Goal: Find specific page/section: Find specific page/section

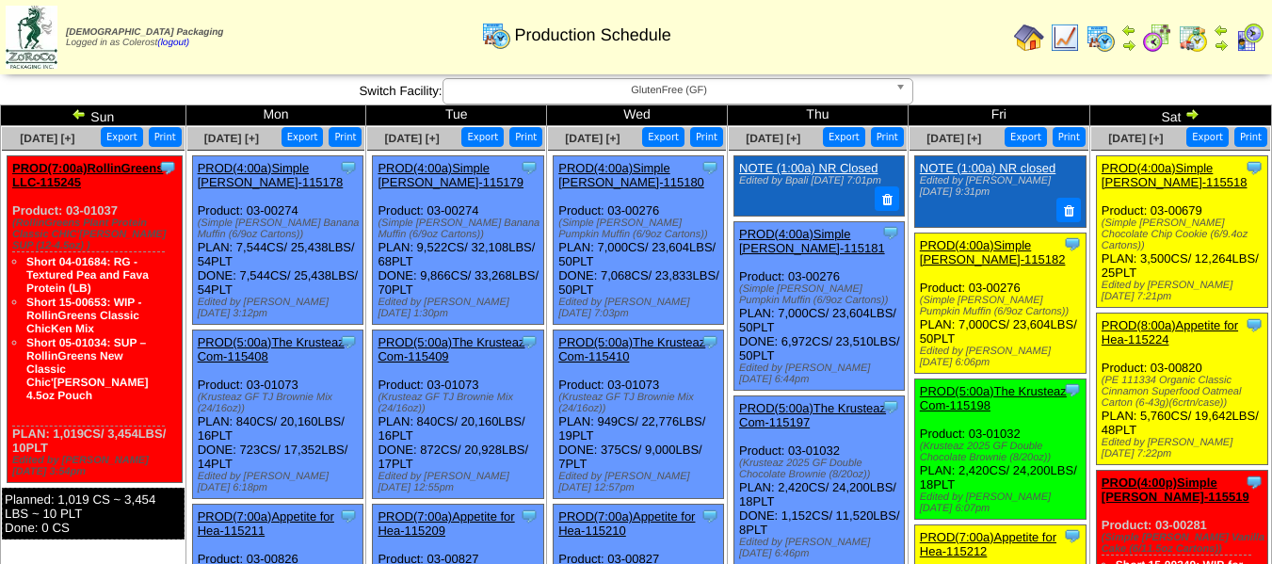
click at [1194, 117] on img at bounding box center [1191, 113] width 15 height 15
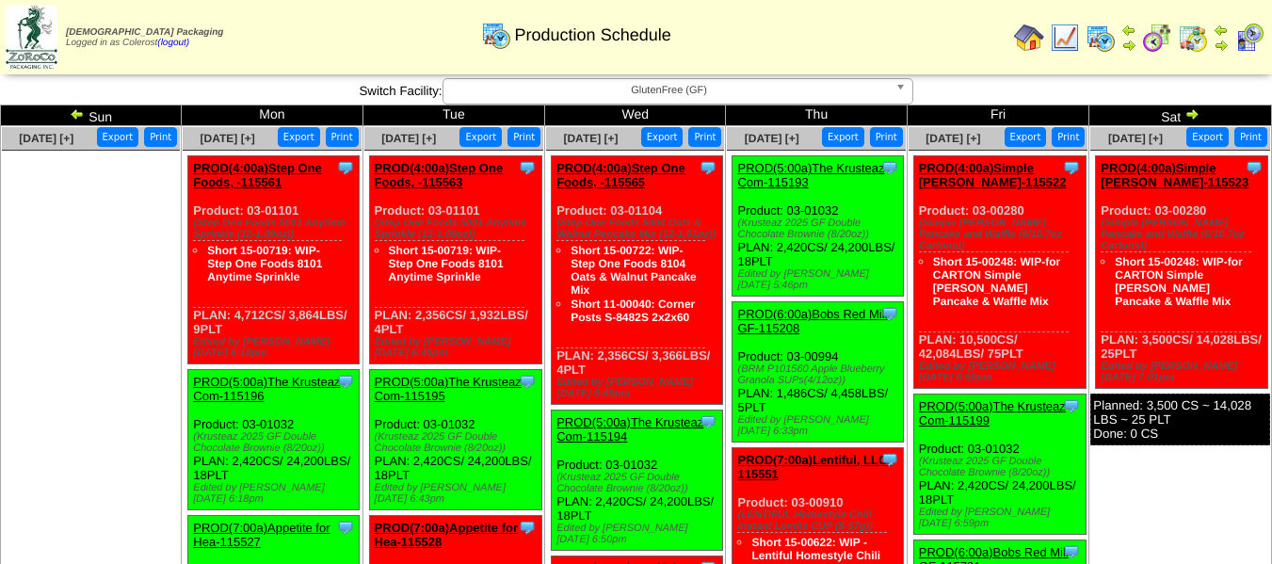
click at [1194, 114] on img at bounding box center [1191, 113] width 15 height 15
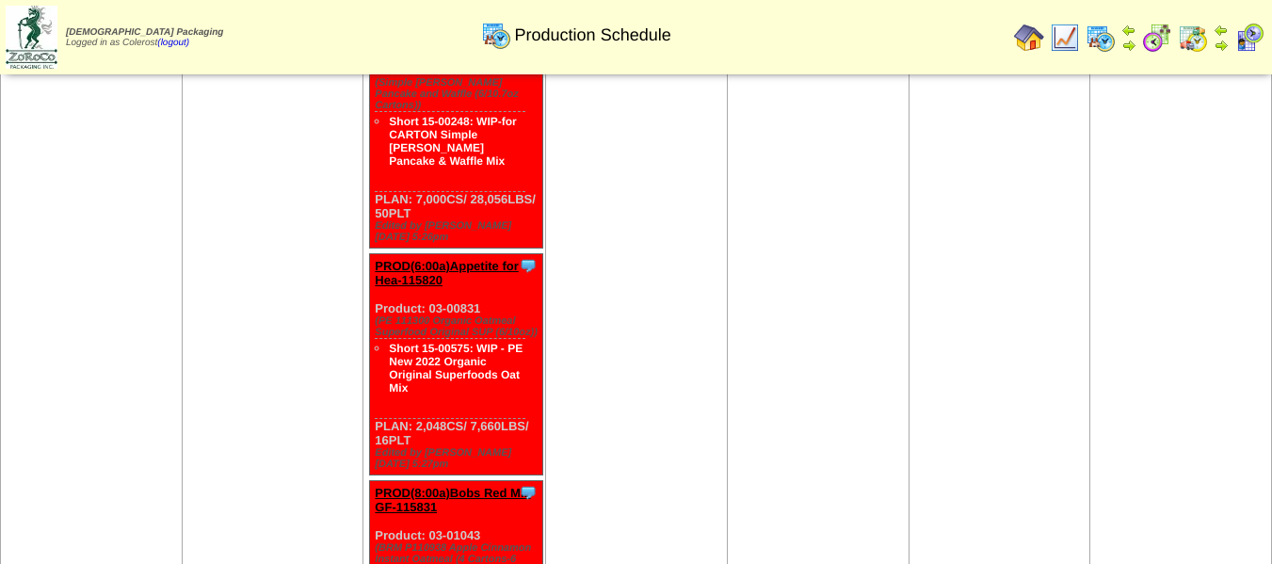
scroll to position [377, 0]
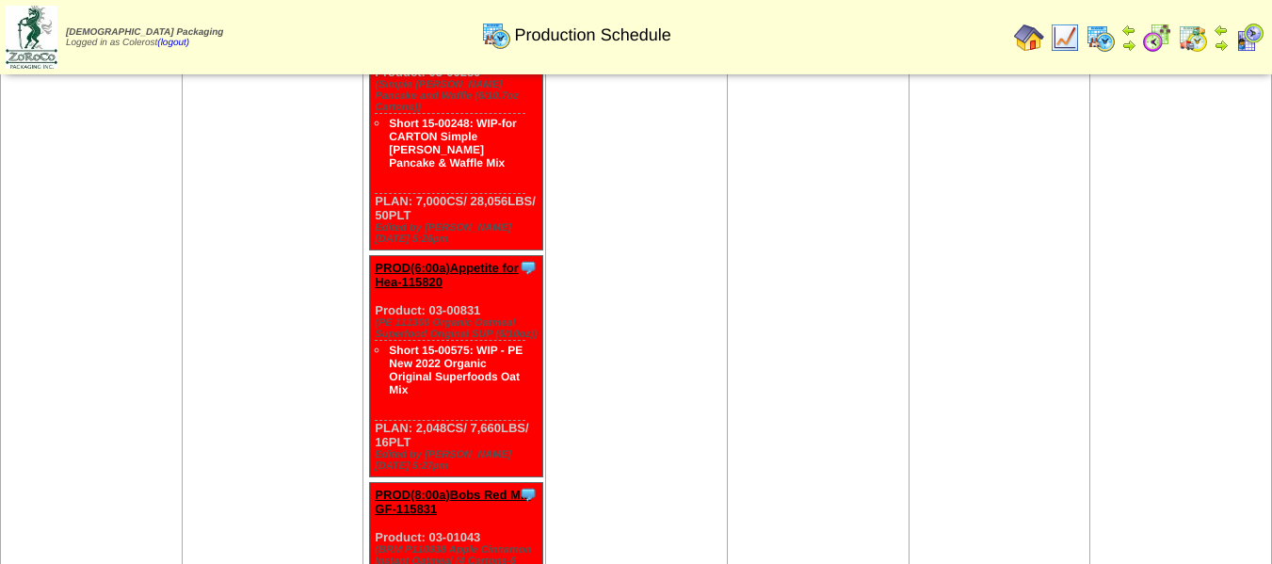
click at [1147, 41] on img at bounding box center [1157, 38] width 30 height 30
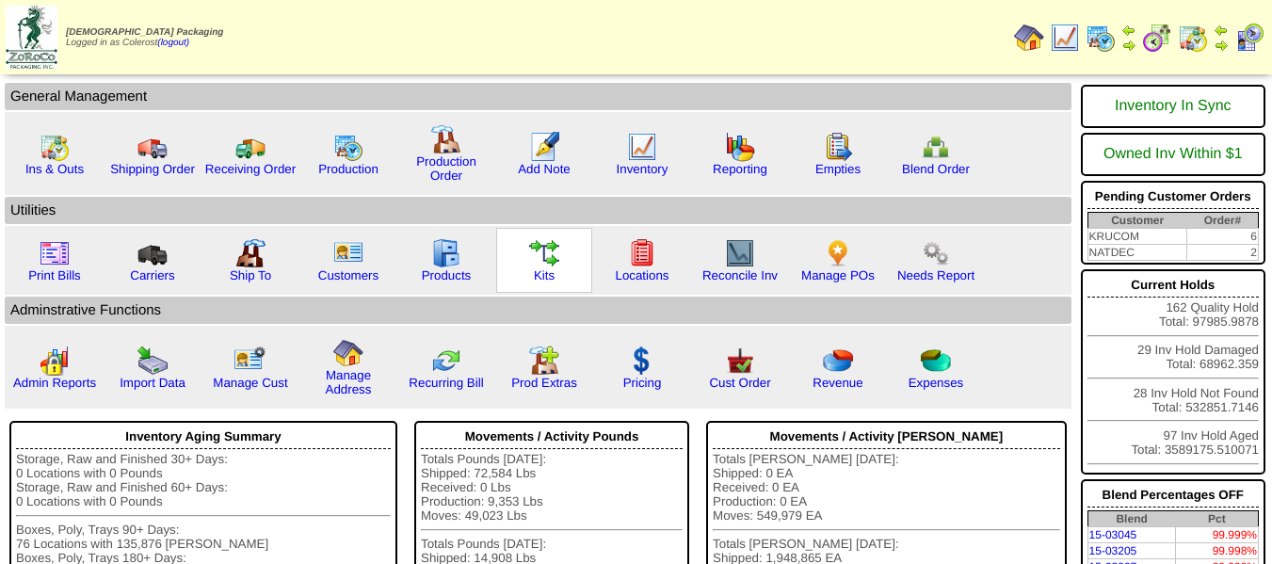
click at [552, 267] on img at bounding box center [544, 253] width 30 height 30
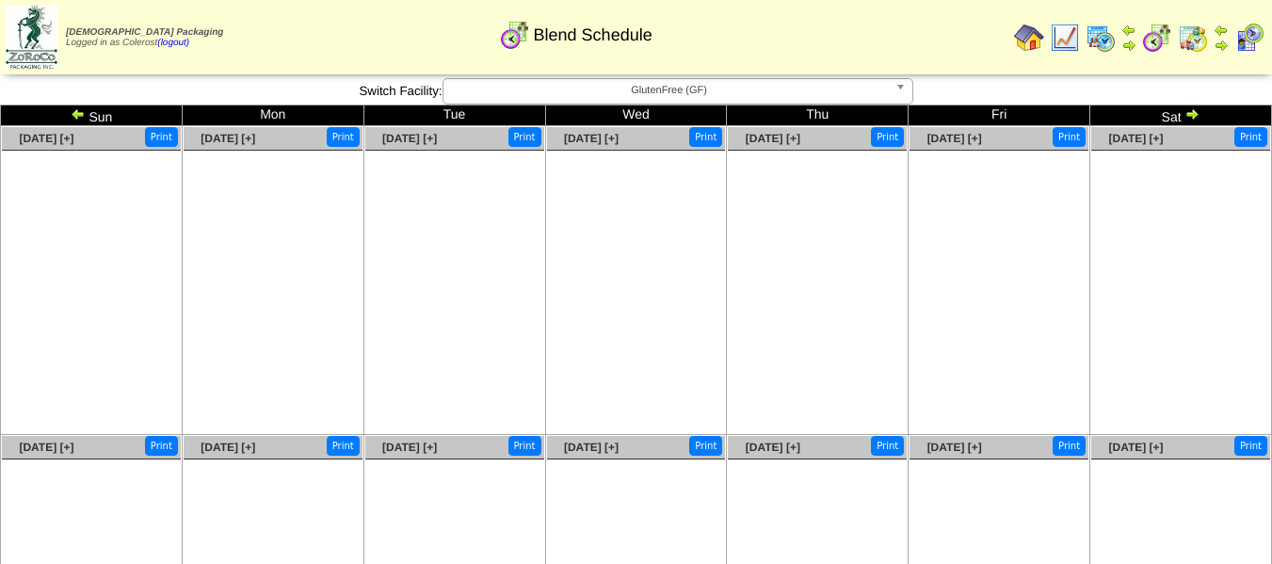
click at [77, 113] on img at bounding box center [78, 113] width 15 height 15
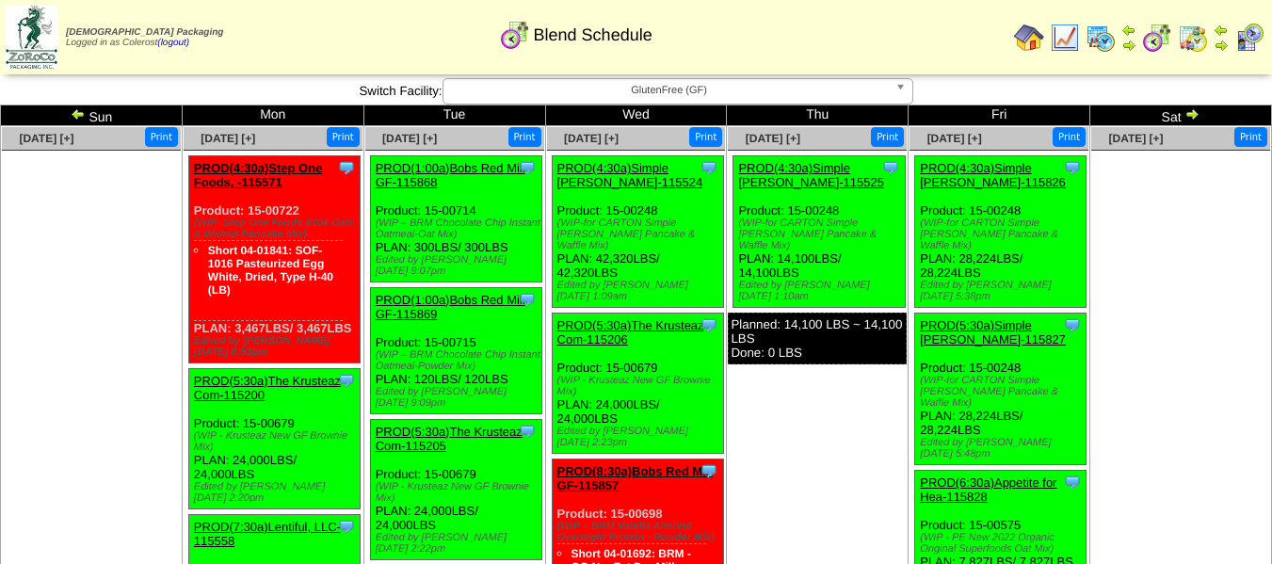
click at [1108, 38] on img at bounding box center [1100, 38] width 30 height 30
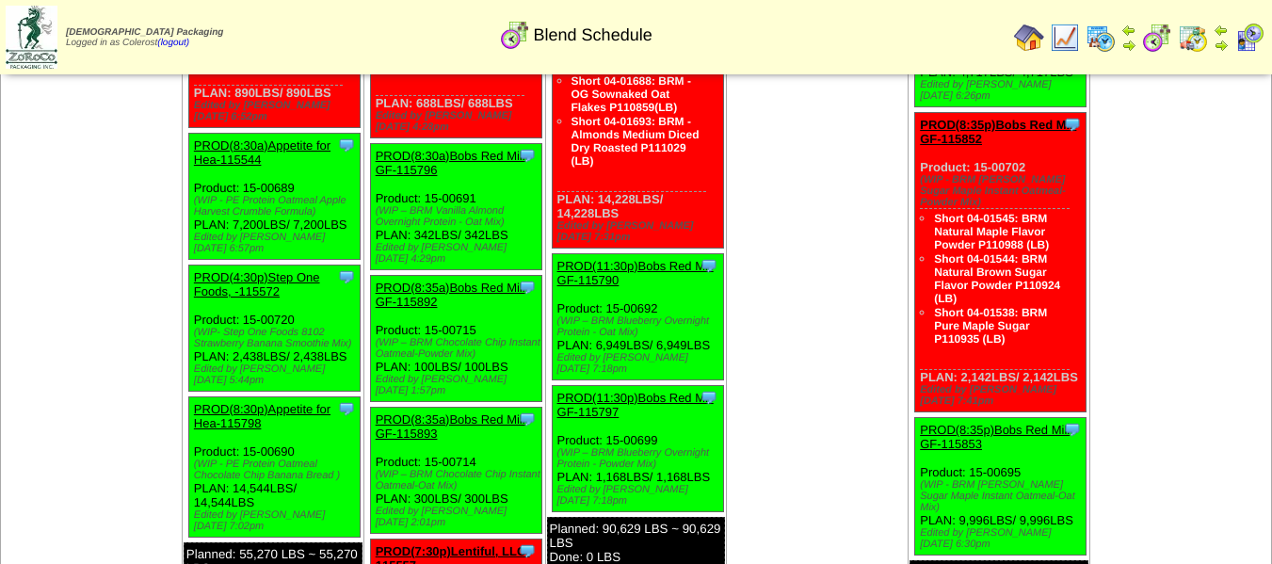
scroll to position [752, 0]
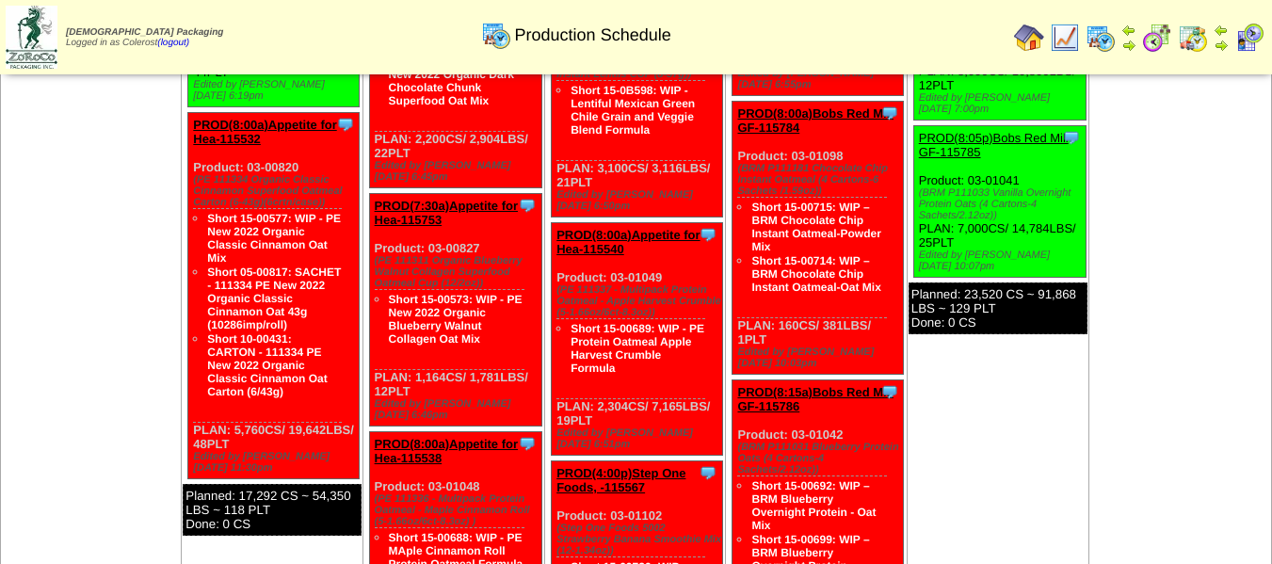
scroll to position [282, 0]
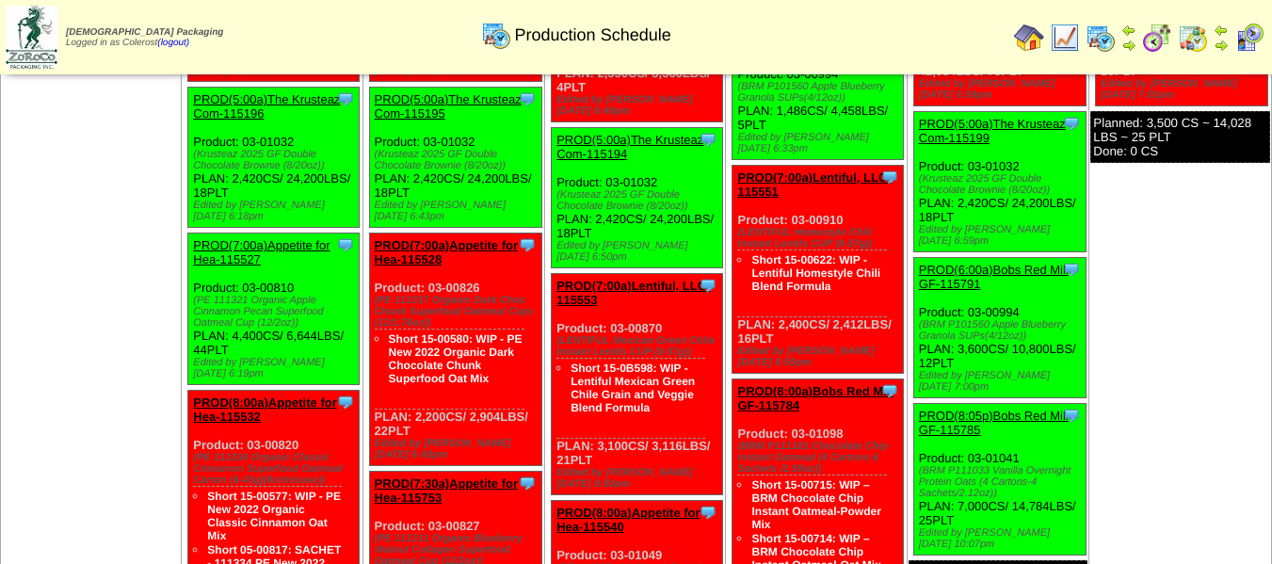
click at [1159, 40] on img at bounding box center [1157, 38] width 30 height 30
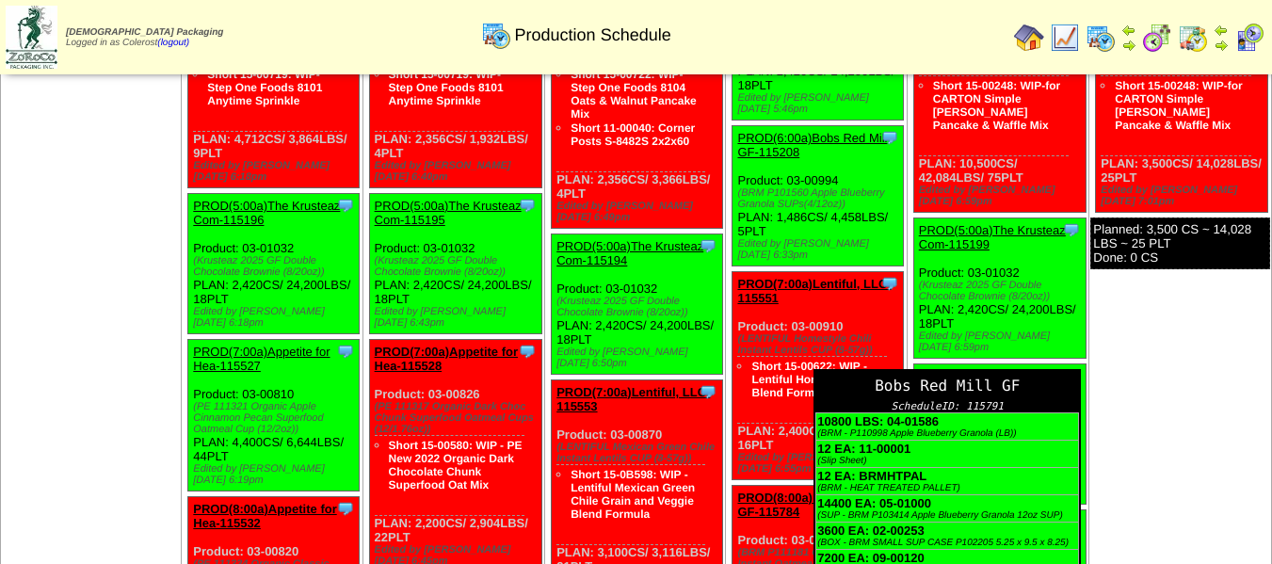
scroll to position [0, 0]
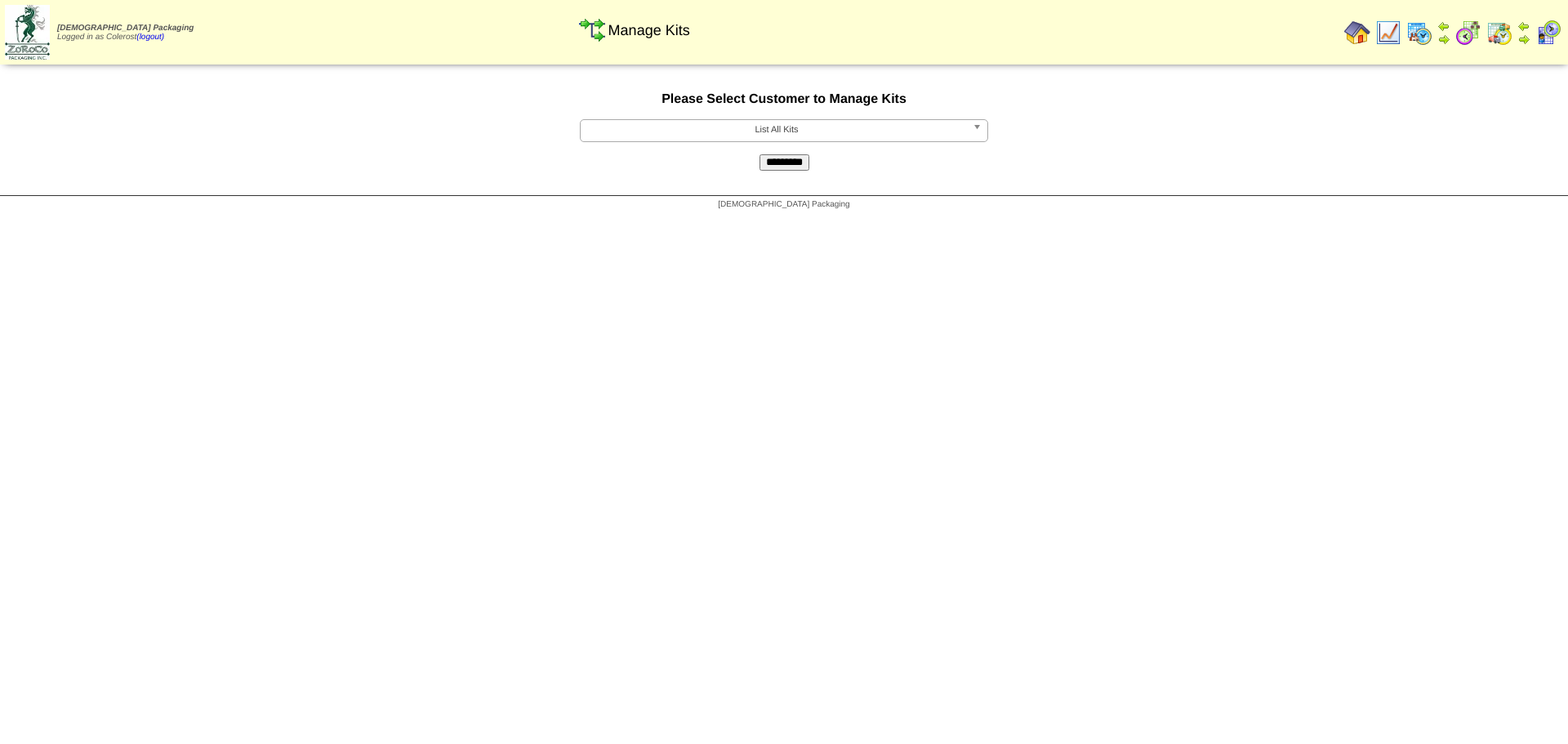
click at [805, 122] on span "List All Kits" at bounding box center [777, 129] width 379 height 20
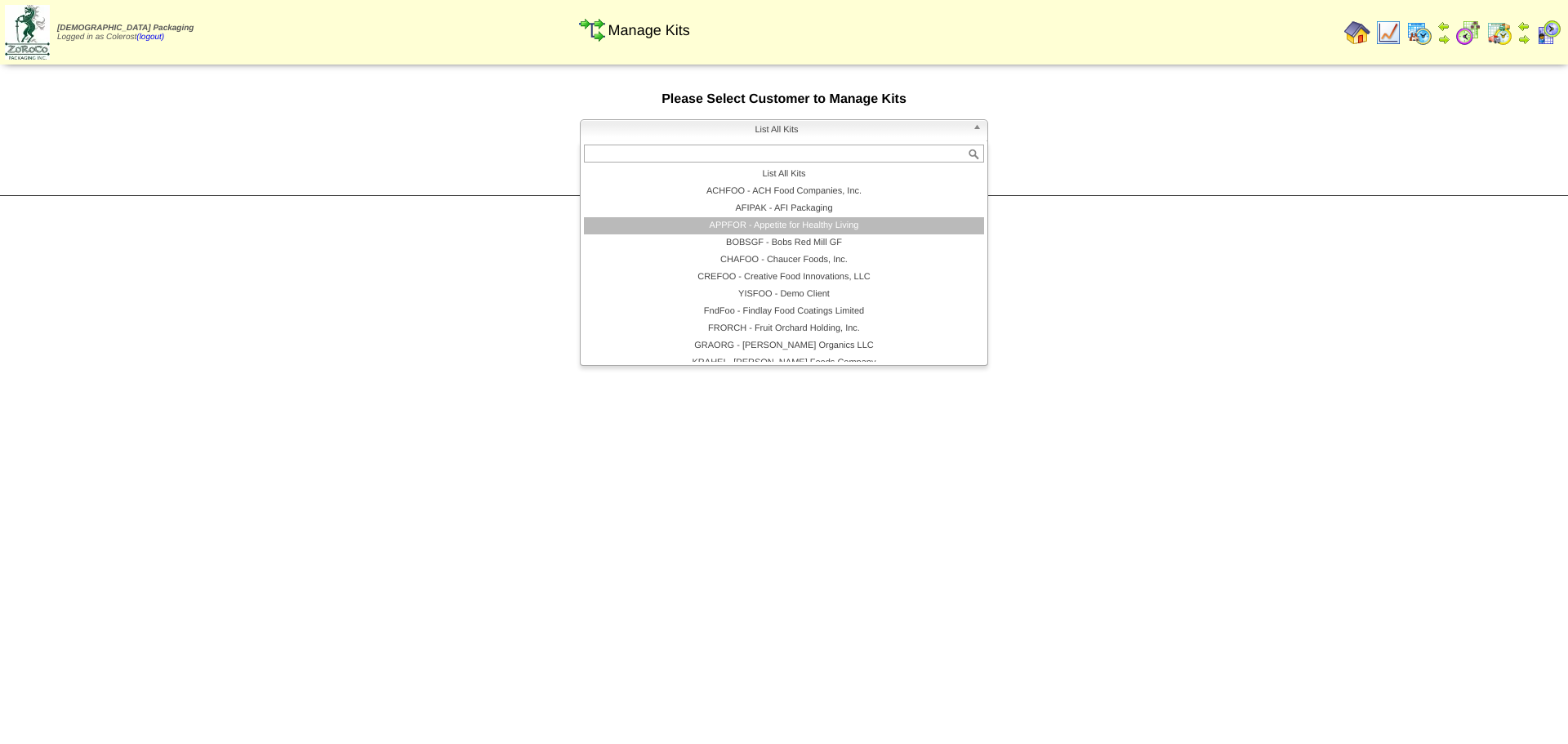
click at [809, 224] on li "APPFOR - Appetite for Healthy Living" at bounding box center [784, 226] width 400 height 17
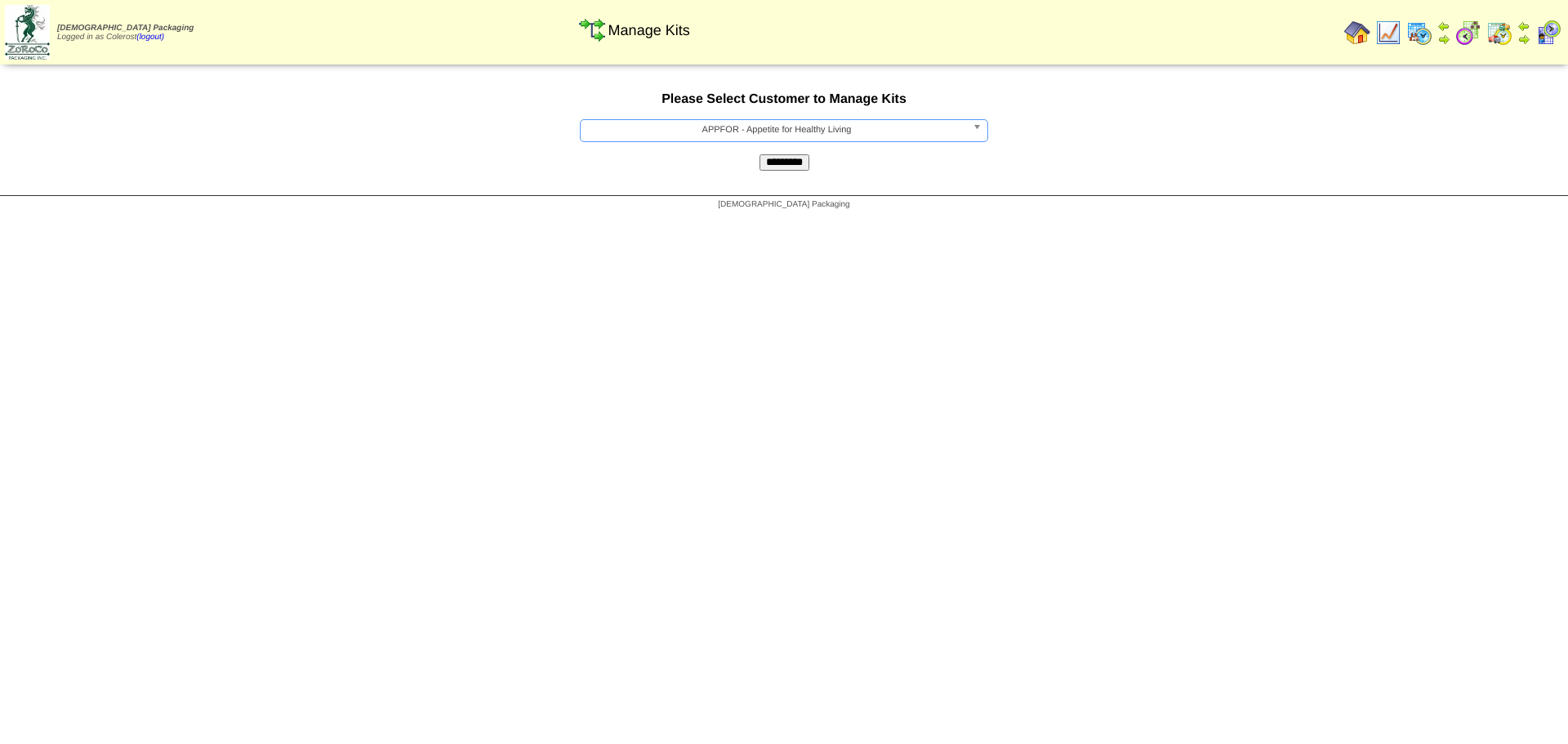
click at [770, 159] on input "*********" at bounding box center [784, 162] width 49 height 16
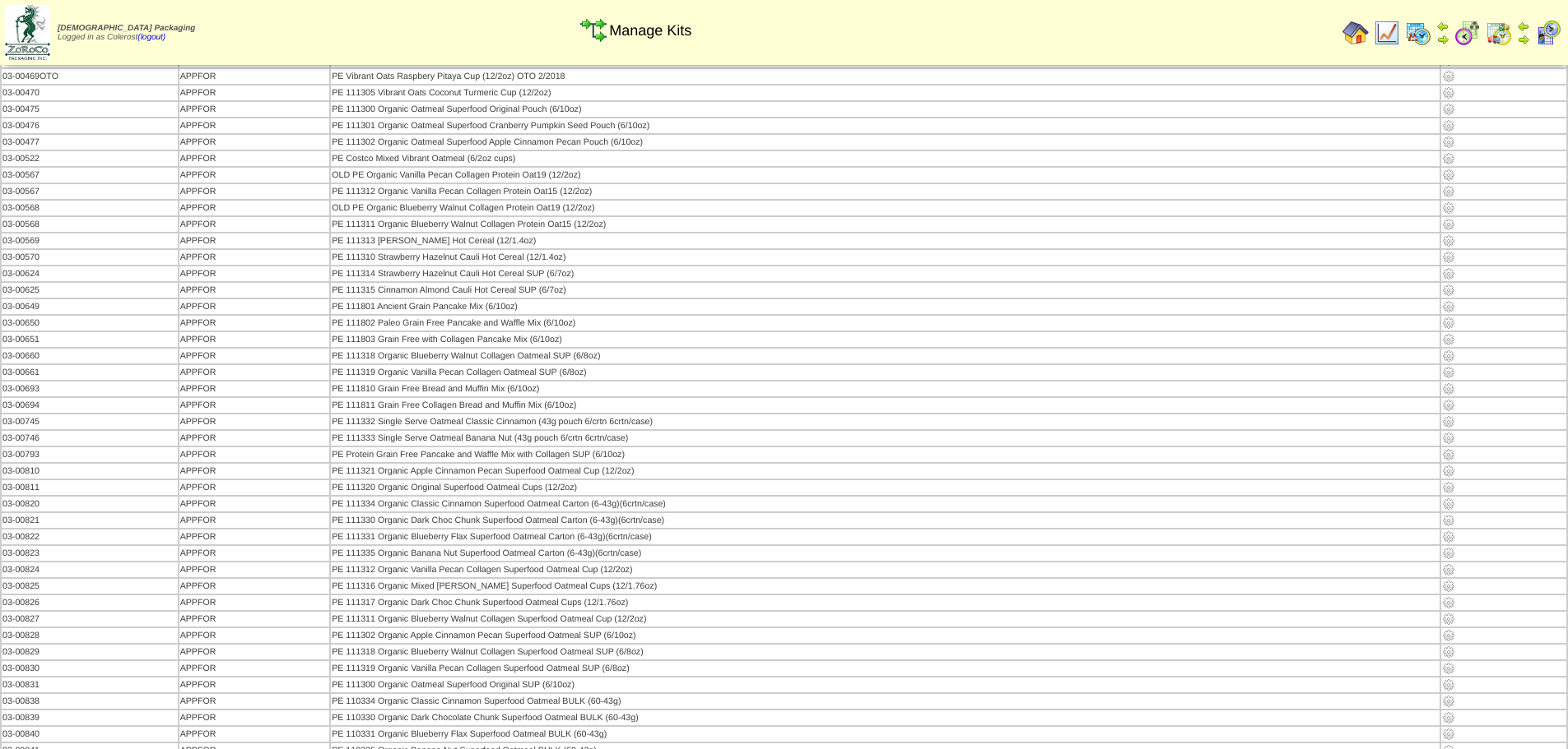
scroll to position [246, 0]
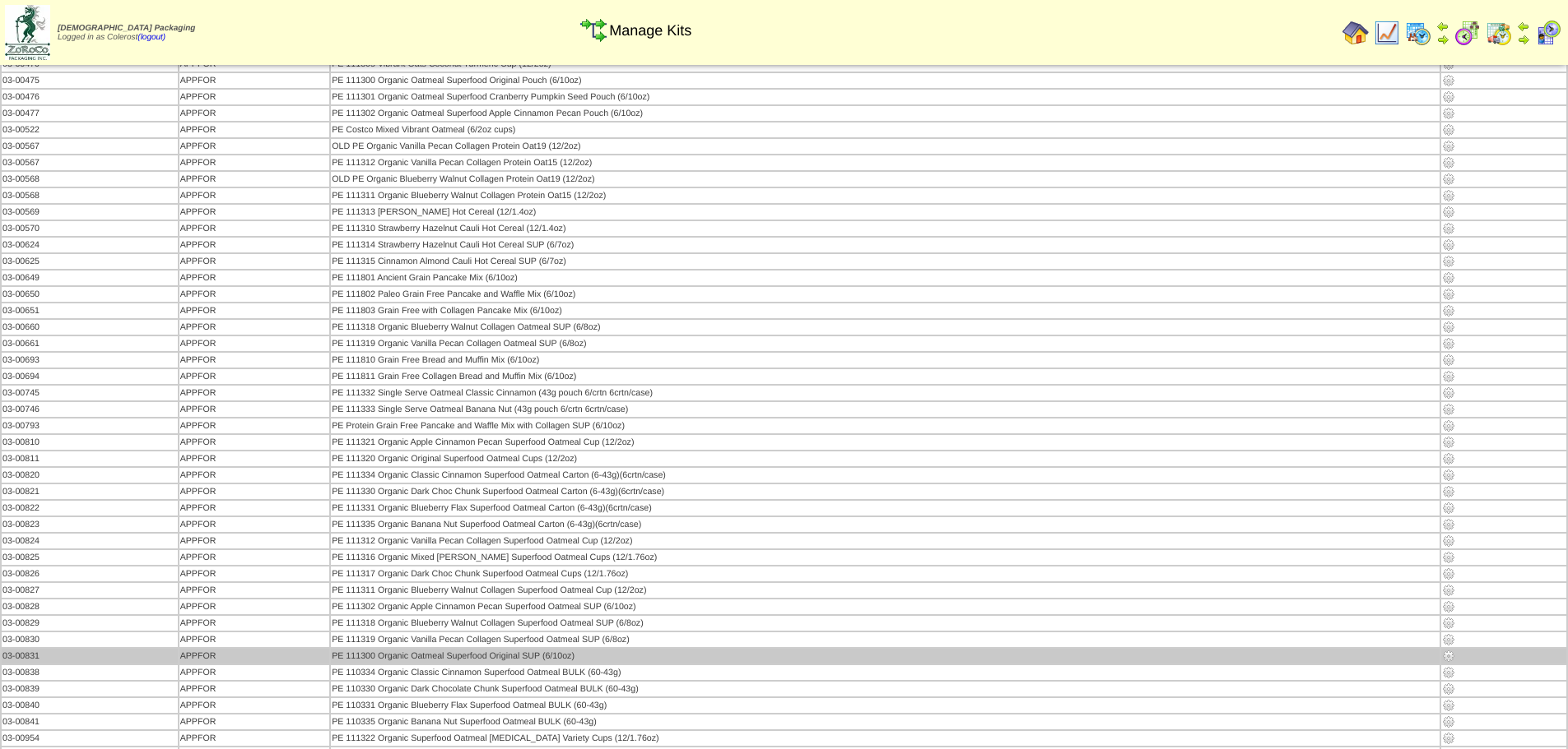
click at [1447, 659] on img at bounding box center [1448, 656] width 13 height 13
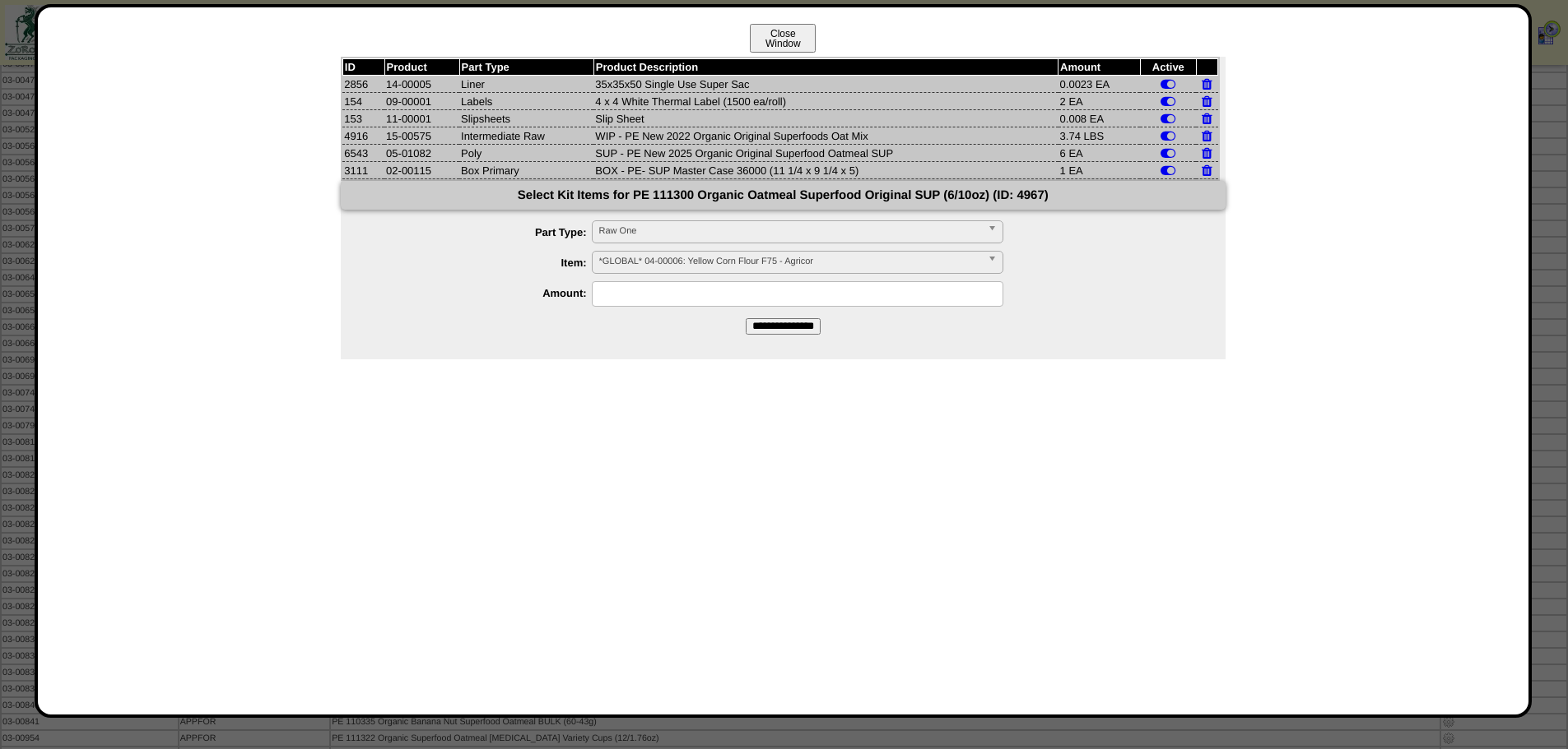
click at [792, 35] on button "Close Window" at bounding box center [782, 38] width 66 height 29
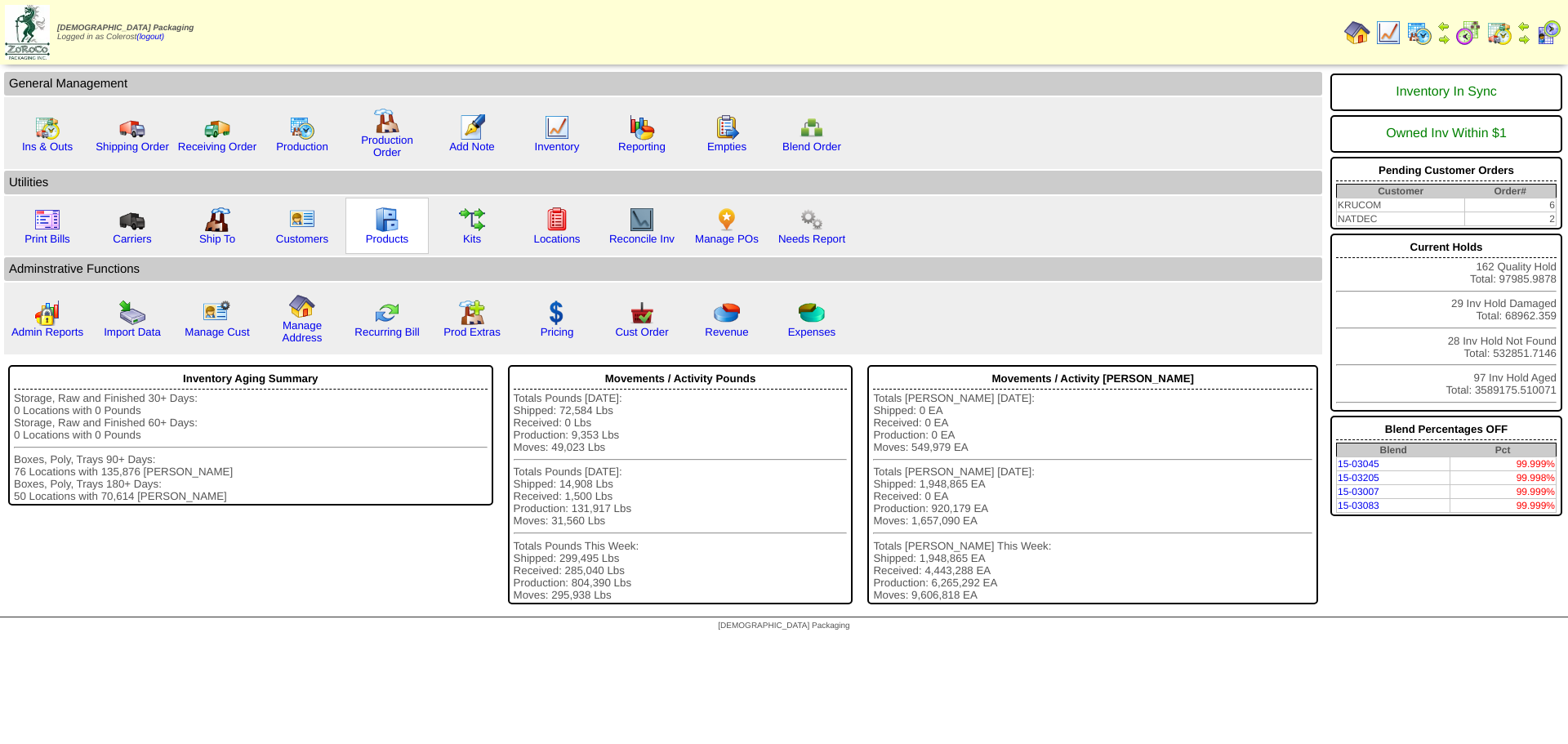
click at [383, 232] on img at bounding box center [387, 220] width 26 height 26
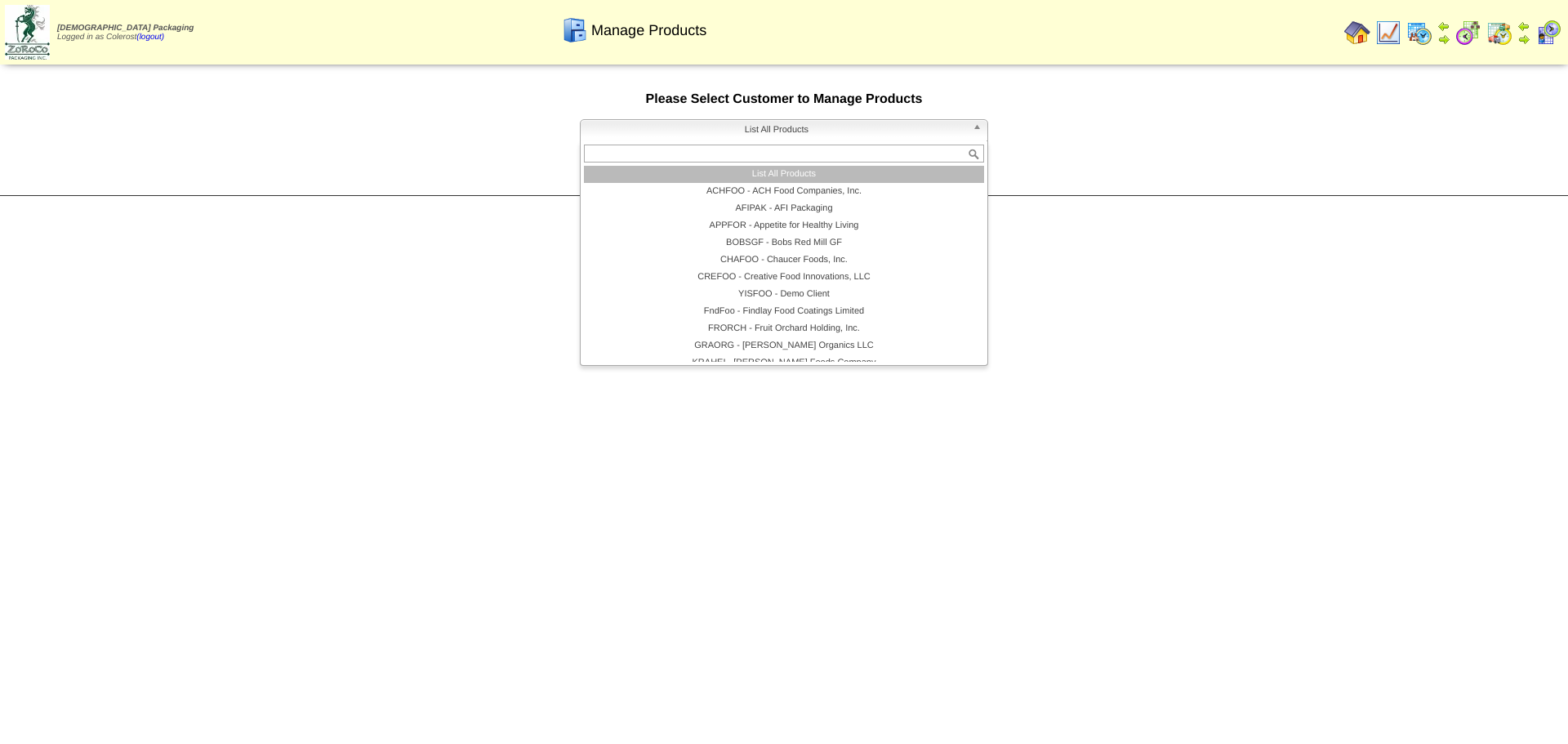
click at [635, 135] on span "List All Products" at bounding box center [777, 129] width 379 height 20
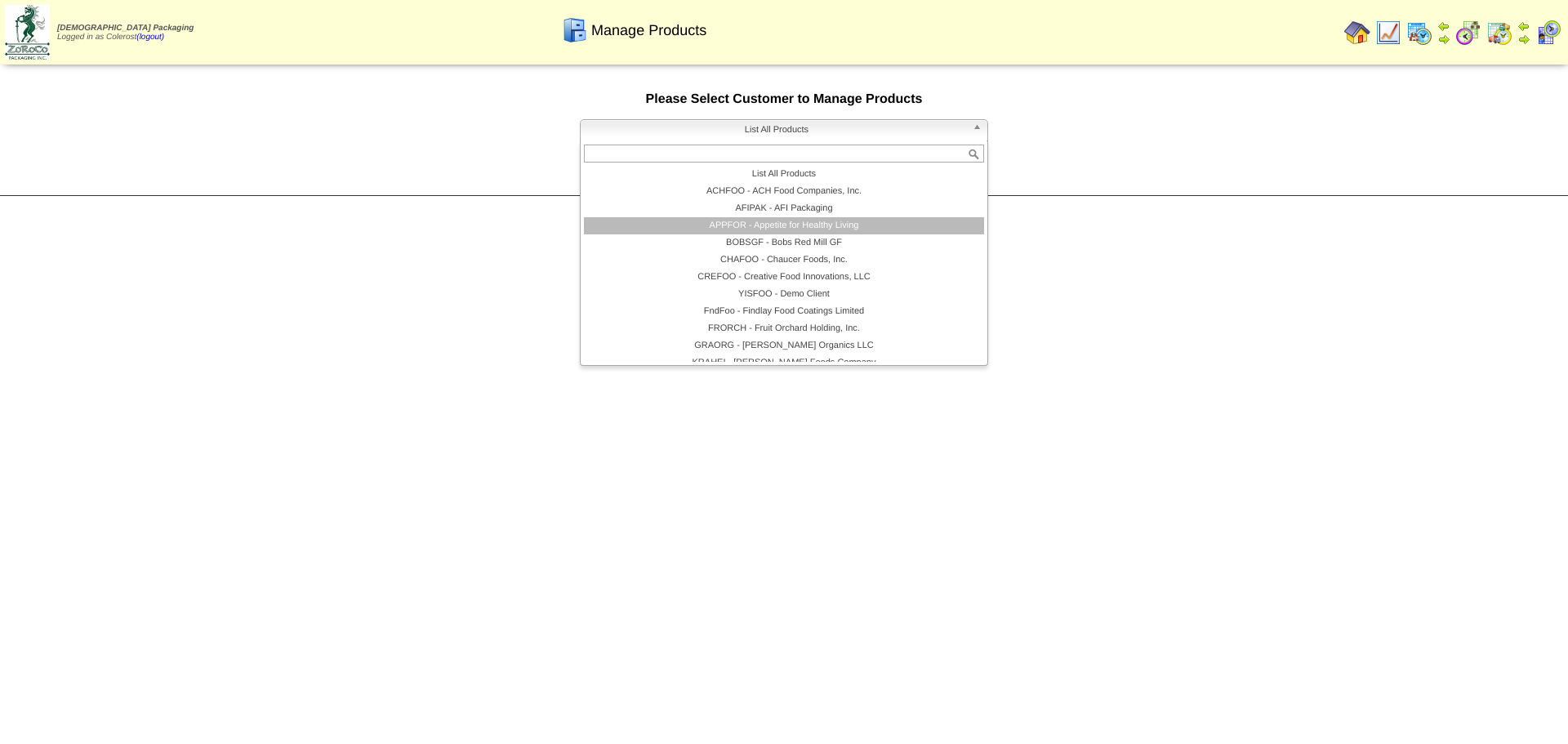
click at [679, 218] on li "APPFOR - Appetite for Healthy Living" at bounding box center [784, 226] width 400 height 17
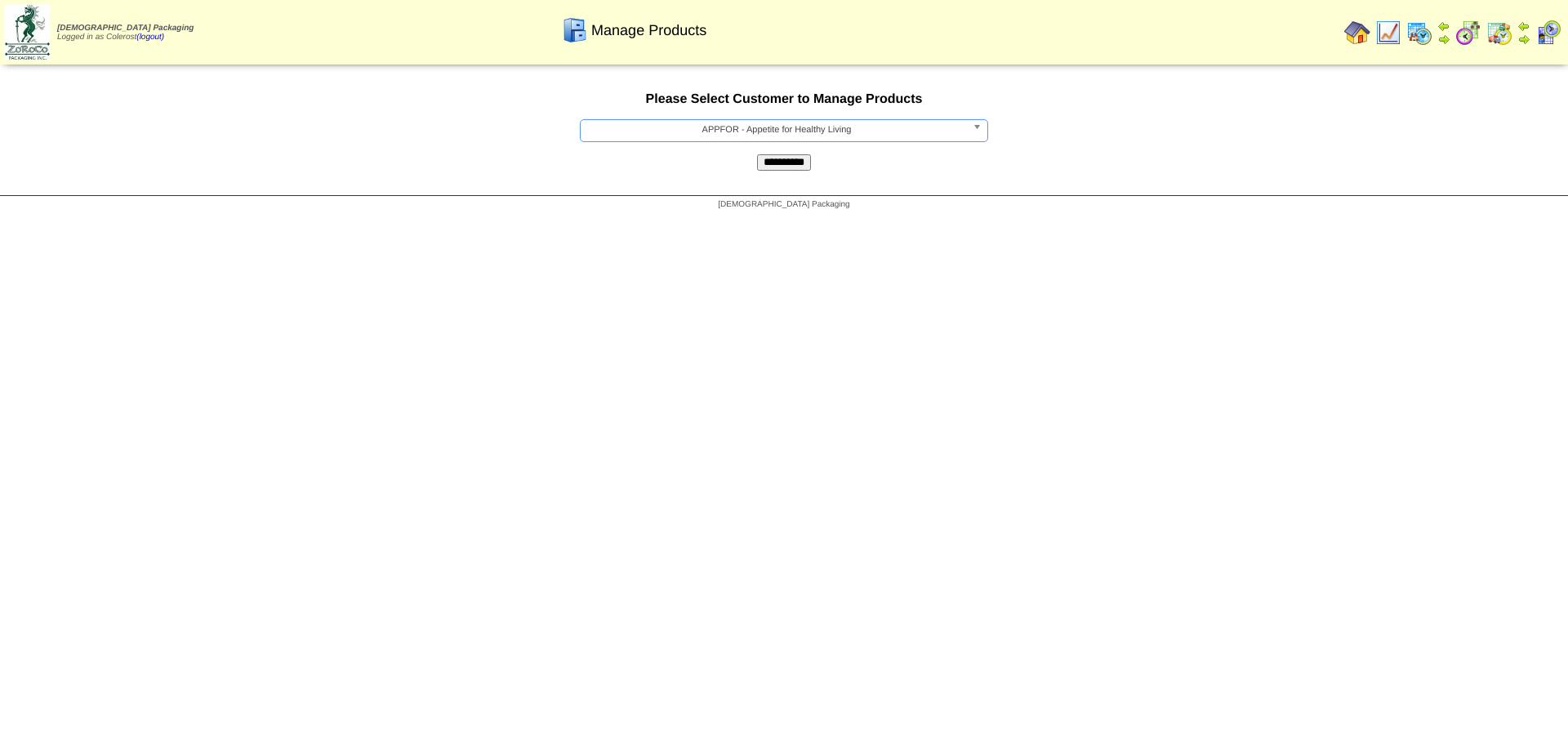
click at [801, 168] on input "**********" at bounding box center [784, 162] width 54 height 16
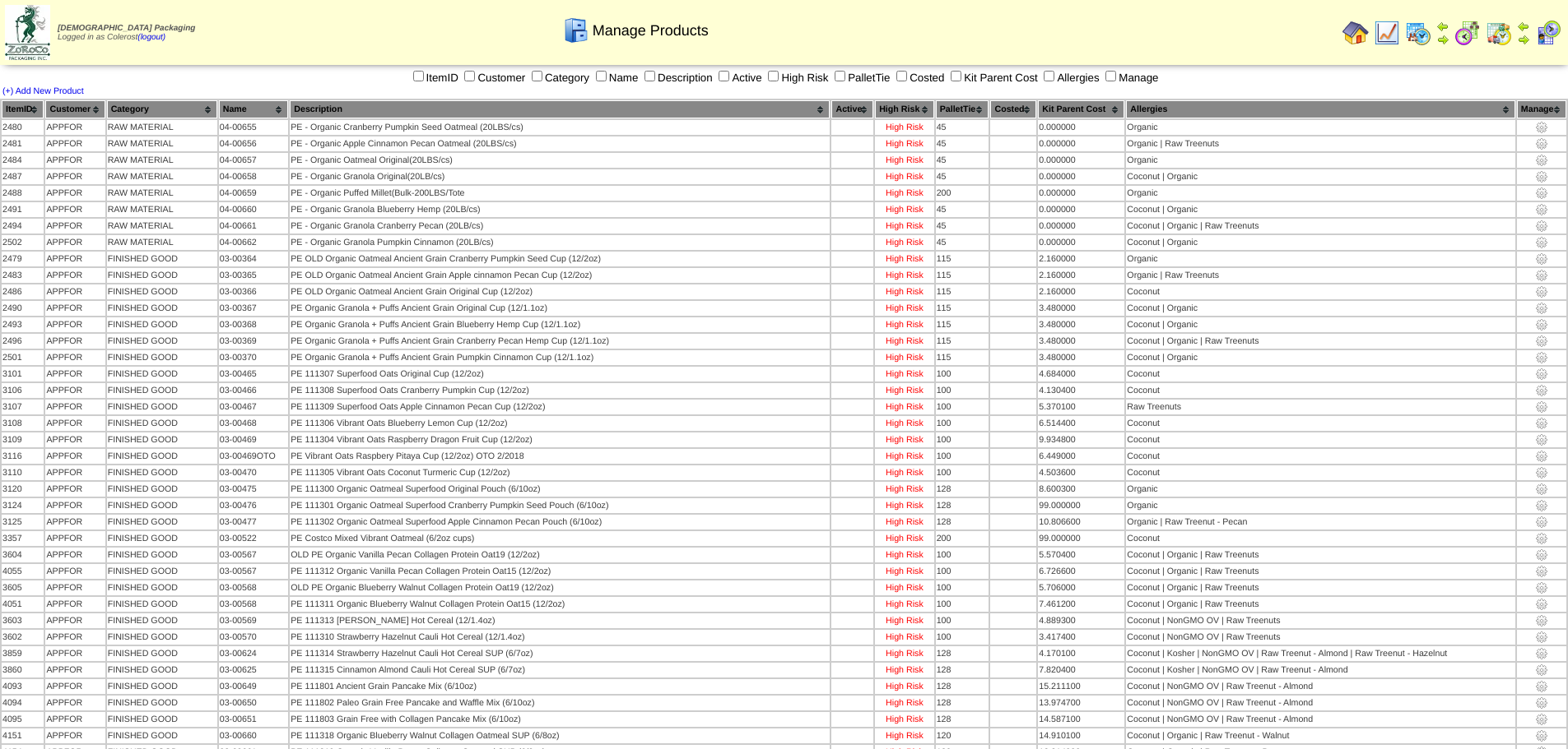
click at [189, 107] on th "Category" at bounding box center [162, 109] width 110 height 18
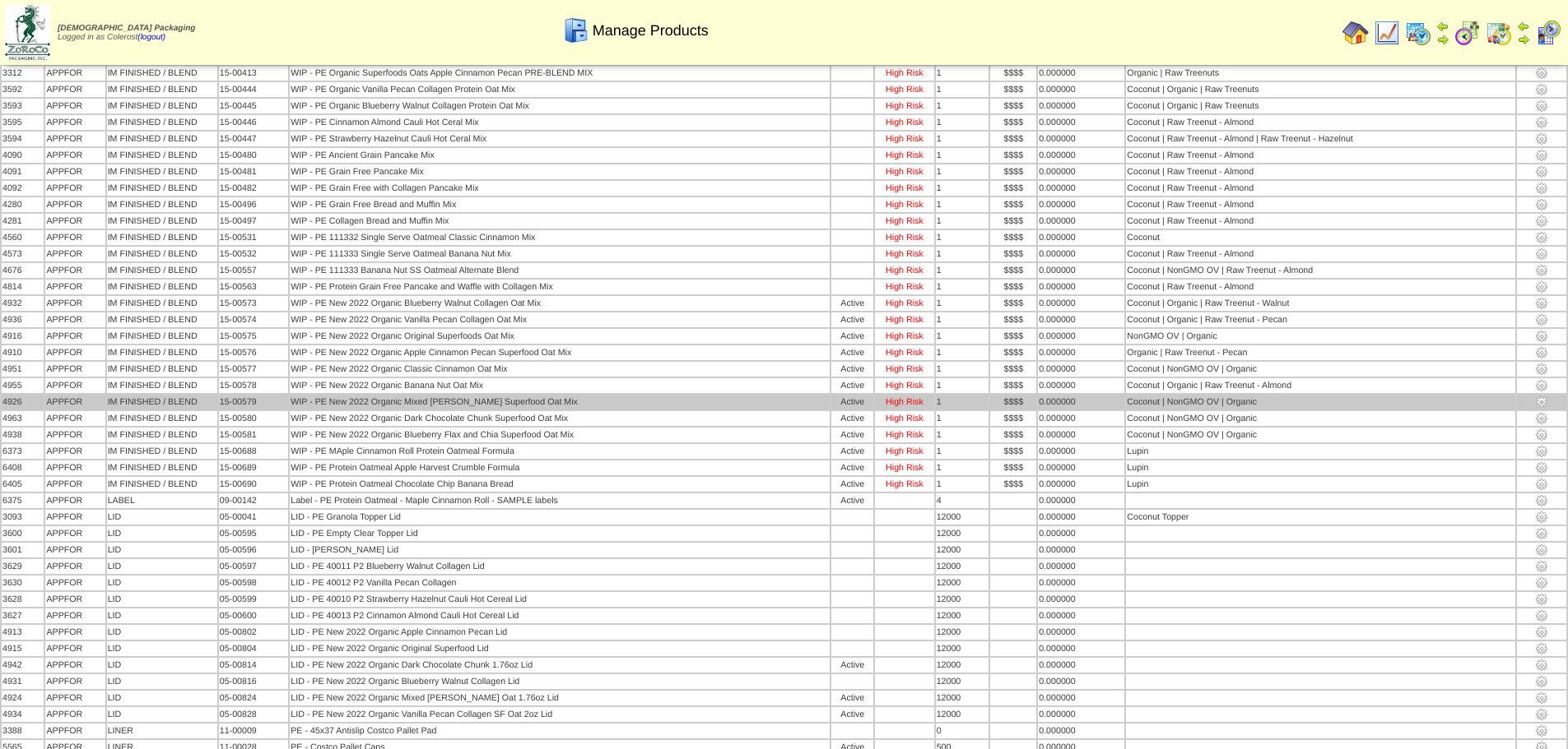
scroll to position [2056, 0]
